Goal: Task Accomplishment & Management: Manage account settings

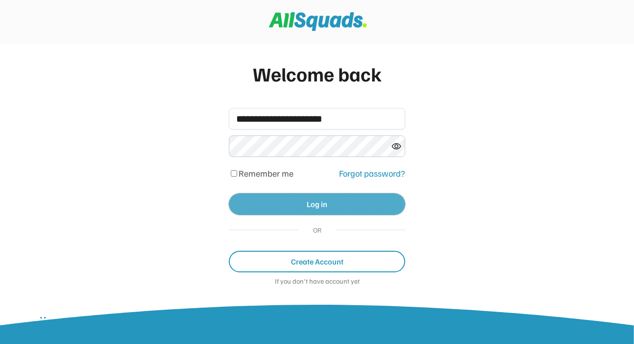
click at [297, 205] on button "Log in" at bounding box center [317, 204] width 176 height 22
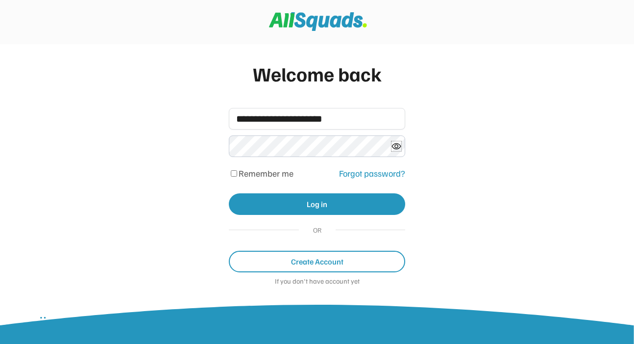
click at [395, 147] on icon at bounding box center [397, 146] width 10 height 10
click at [144, 147] on div "**********" at bounding box center [317, 182] width 634 height 365
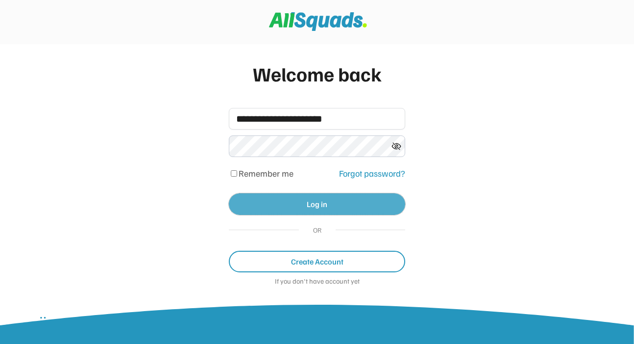
click at [246, 202] on button "Log in" at bounding box center [317, 204] width 176 height 22
